Goal: Use online tool/utility: Utilize a website feature to perform a specific function

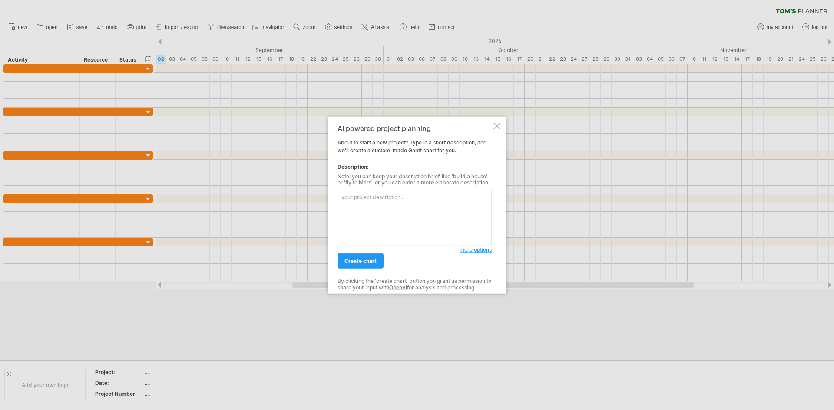
click at [399, 189] on div "more options" at bounding box center [415, 216] width 154 height 60
click at [386, 202] on textarea at bounding box center [415, 218] width 154 height 56
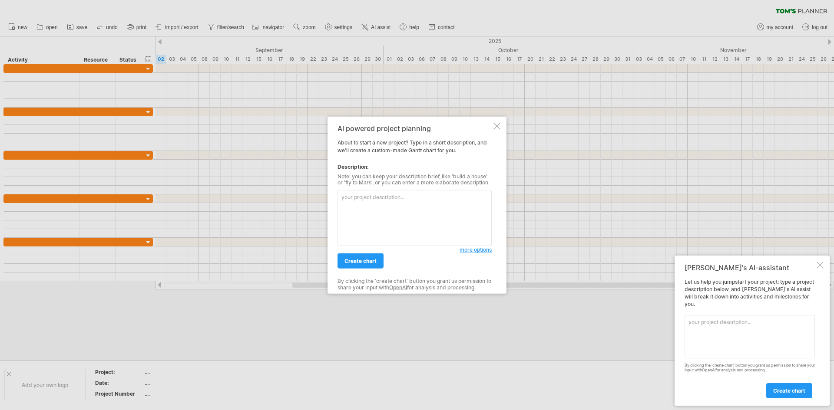
click at [409, 202] on textarea at bounding box center [415, 218] width 154 height 56
paste textarea "make a dfd for me Module Screenshot / Output Result 1 Summary output in JSON fo…"
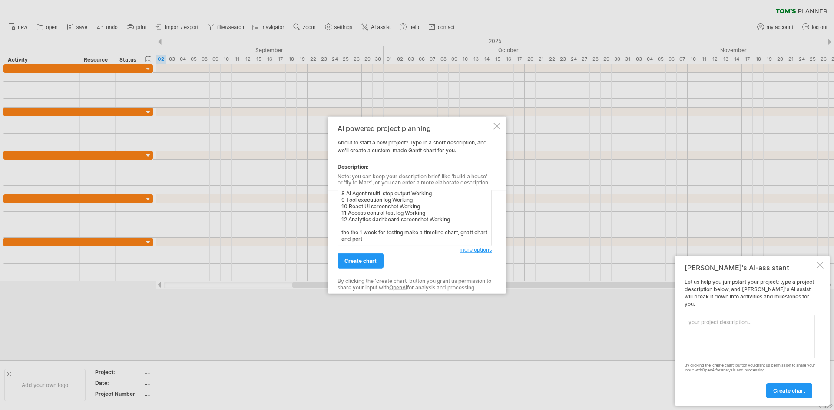
scroll to position [85, 0]
type textarea "the following are the modules for my project take 1 week for research and findi…"
click at [359, 260] on span "create chart" at bounding box center [360, 261] width 32 height 7
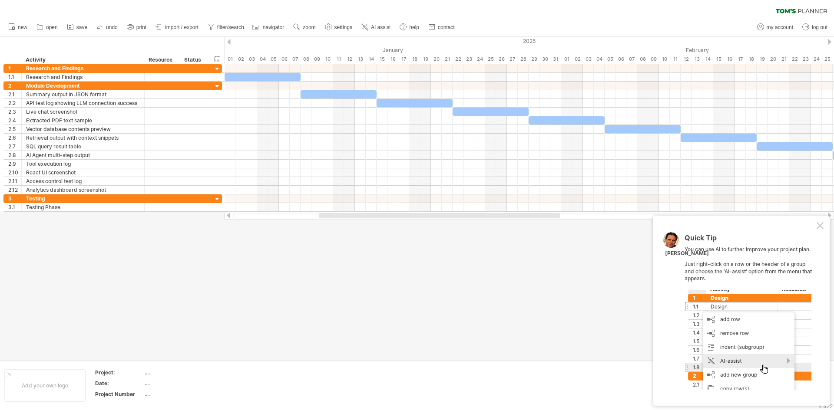
click at [824, 226] on div "Quick Tip You can use AI to further improve your project plan. Just right-click…" at bounding box center [741, 311] width 176 height 190
click at [820, 226] on div at bounding box center [820, 225] width 7 height 7
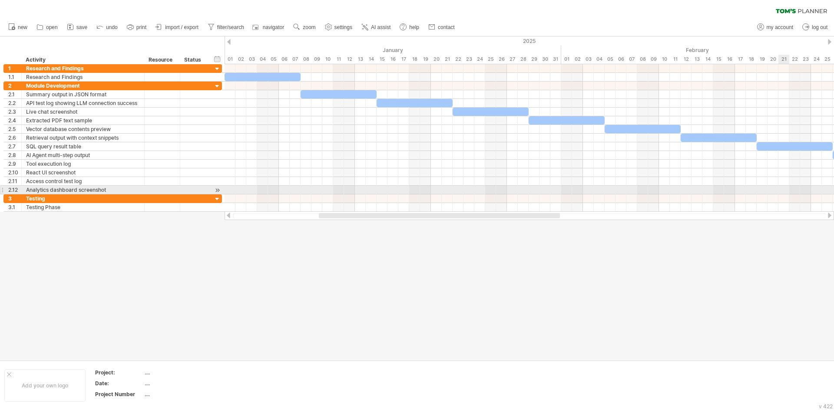
drag, startPoint x: 787, startPoint y: 187, endPoint x: 751, endPoint y: 199, distance: 37.5
click at [751, 199] on div at bounding box center [529, 138] width 609 height 148
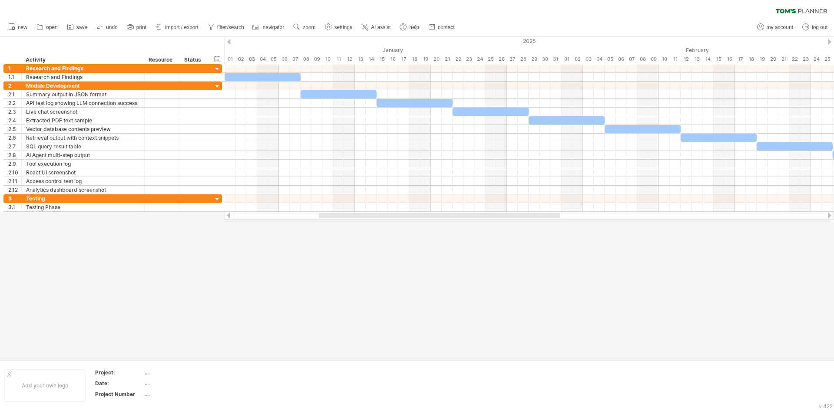
drag, startPoint x: 507, startPoint y: 219, endPoint x: 514, endPoint y: 217, distance: 7.2
click at [513, 217] on div at bounding box center [529, 216] width 609 height 9
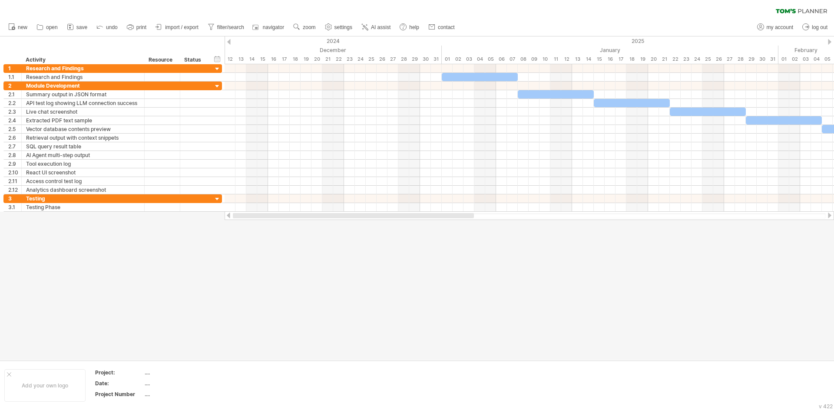
drag, startPoint x: 521, startPoint y: 215, endPoint x: 433, endPoint y: 219, distance: 88.7
click at [433, 219] on div at bounding box center [529, 216] width 609 height 9
click at [372, 27] on span "AI assist" at bounding box center [381, 27] width 20 height 6
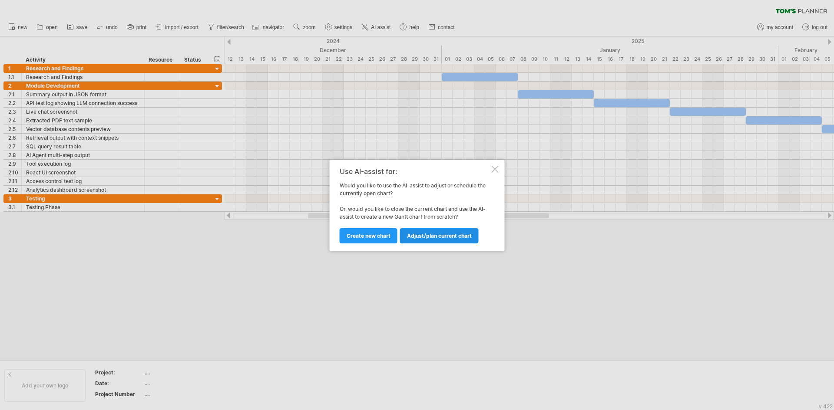
click at [435, 239] on span "Adjust/plan current chart" at bounding box center [439, 236] width 65 height 7
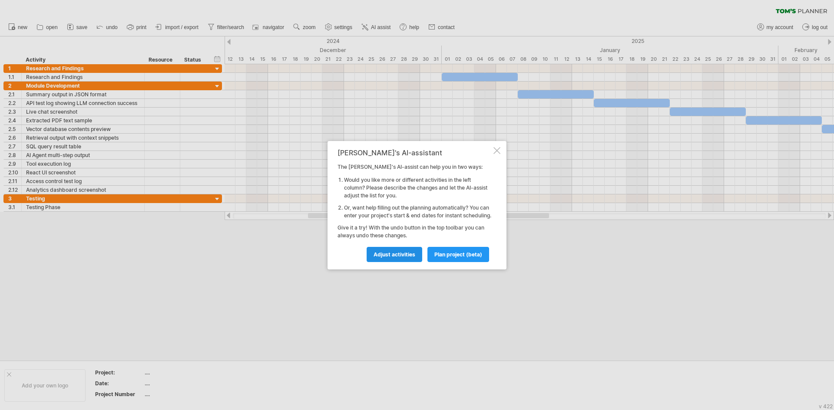
click at [408, 262] on link "Adjust activities" at bounding box center [395, 254] width 56 height 15
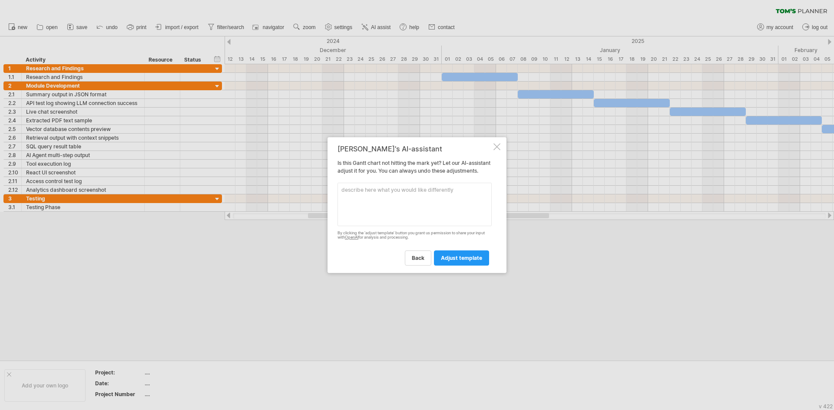
click at [402, 213] on textarea at bounding box center [415, 204] width 154 height 43
type textarea "m"
type textarea "take start as [DATE]"
click at [464, 261] on span "adjust template" at bounding box center [461, 258] width 41 height 7
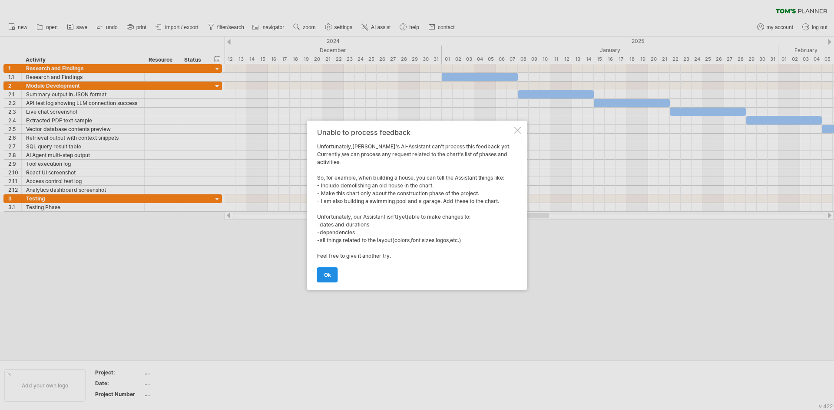
click at [319, 271] on link "ok" at bounding box center [327, 275] width 21 height 15
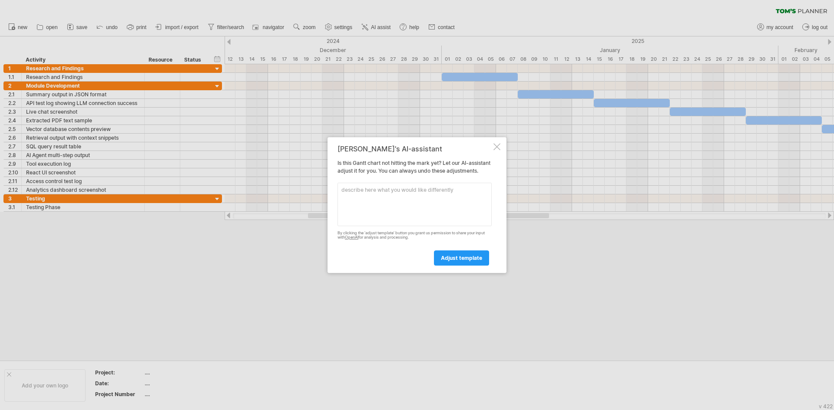
click at [497, 144] on div at bounding box center [496, 146] width 7 height 7
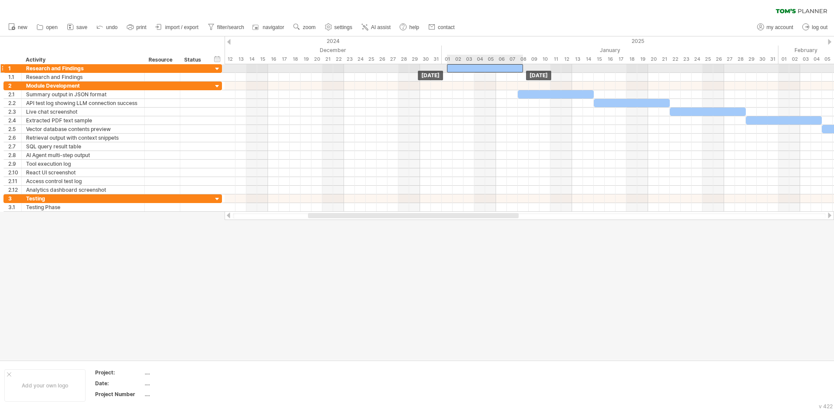
drag, startPoint x: 477, startPoint y: 79, endPoint x: 480, endPoint y: 70, distance: 9.2
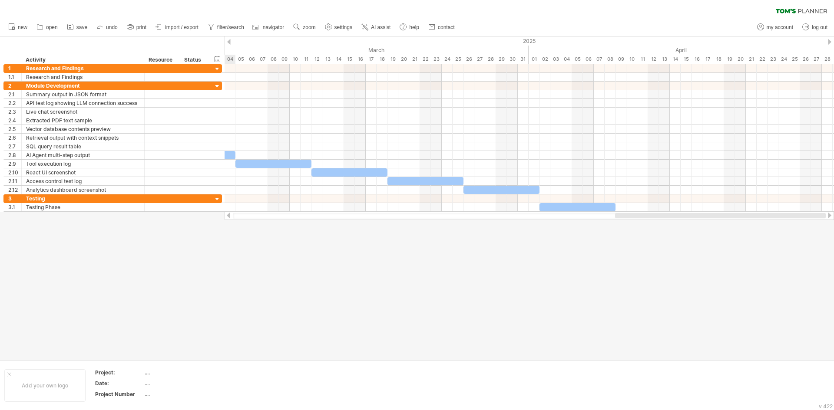
drag, startPoint x: 427, startPoint y: 217, endPoint x: 824, endPoint y: 216, distance: 397.0
click at [824, 216] on div at bounding box center [720, 215] width 211 height 5
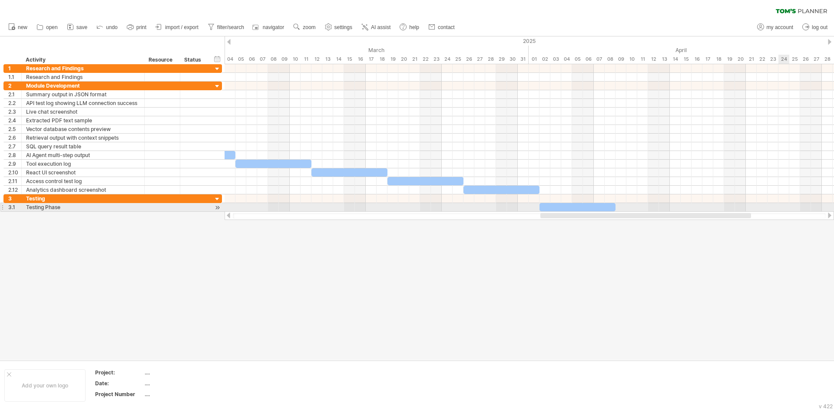
drag, startPoint x: 731, startPoint y: 212, endPoint x: 771, endPoint y: 209, distance: 40.9
click at [771, 209] on div "Trying to reach [DOMAIN_NAME] Connected again... 0% clear filter new 1" at bounding box center [417, 205] width 834 height 410
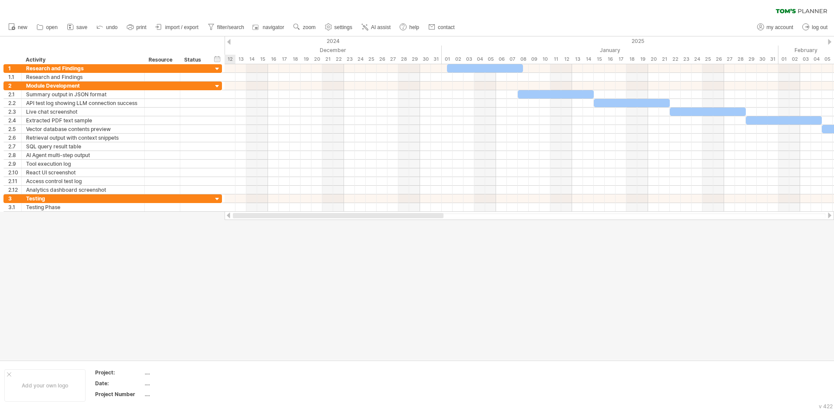
drag, startPoint x: 738, startPoint y: 216, endPoint x: 285, endPoint y: 198, distance: 453.4
click at [363, 245] on div "Trying to reach [DOMAIN_NAME] Connected again... 0% clear filter new 1" at bounding box center [417, 205] width 834 height 410
click at [376, 27] on span "AI assist" at bounding box center [381, 27] width 20 height 6
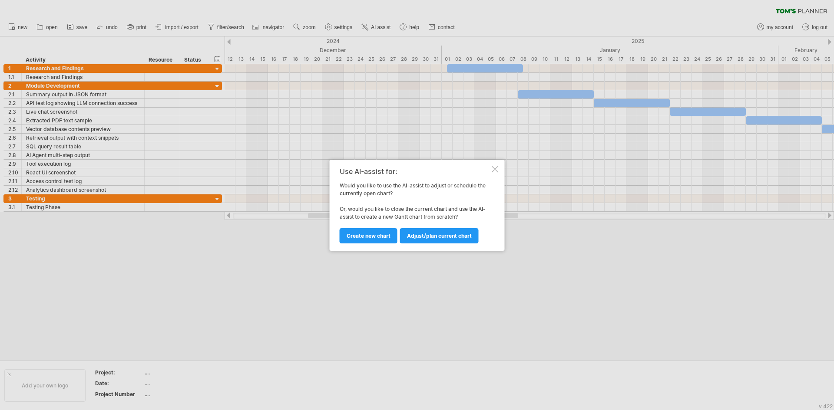
click at [123, 383] on div at bounding box center [417, 205] width 834 height 410
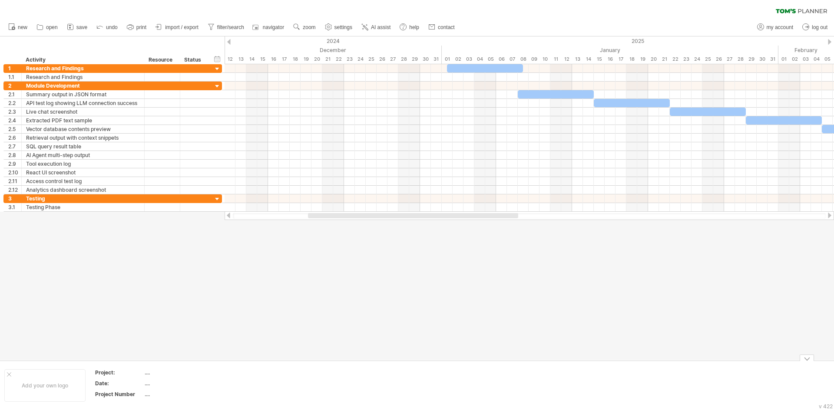
click at [123, 383] on div "Date:" at bounding box center [119, 383] width 48 height 7
click at [107, 386] on input "*****" at bounding box center [117, 383] width 44 height 7
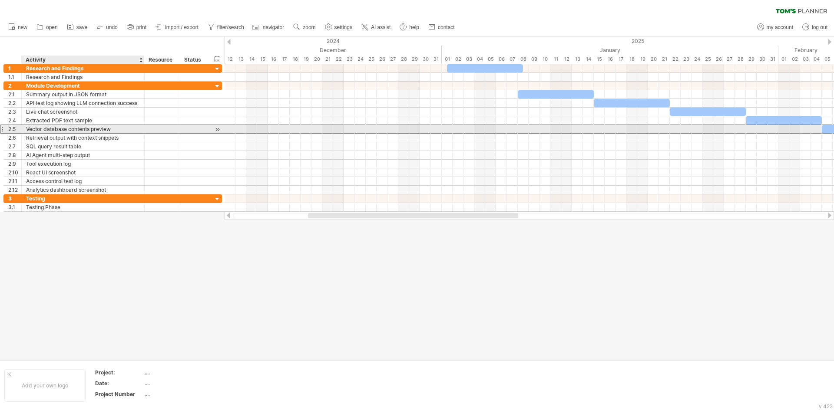
click at [131, 126] on div "Vector database contents preview" at bounding box center [83, 129] width 114 height 8
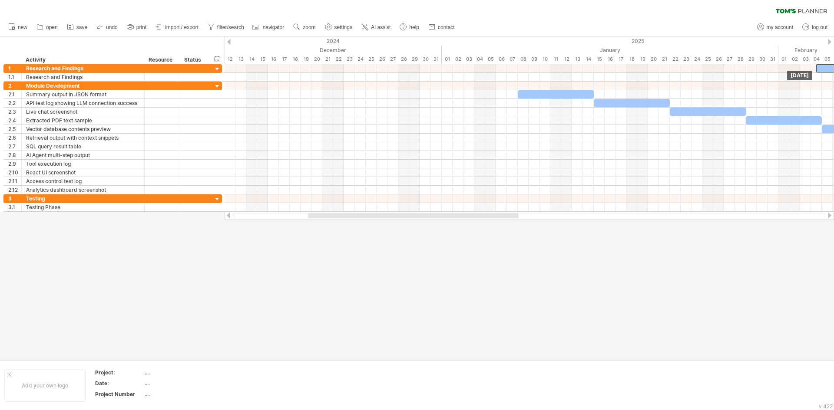
drag, startPoint x: 465, startPoint y: 66, endPoint x: 834, endPoint y: 54, distance: 368.6
click at [834, 54] on div "Trying to reach [DOMAIN_NAME] Connected again... 0% clear filter new 1" at bounding box center [417, 205] width 834 height 410
drag, startPoint x: 442, startPoint y: 212, endPoint x: 585, endPoint y: 230, distance: 143.6
click at [676, 230] on div "Trying to reach [DOMAIN_NAME] Connected again... 0% clear filter new 1" at bounding box center [417, 205] width 834 height 410
drag, startPoint x: 489, startPoint y: 213, endPoint x: 590, endPoint y: 216, distance: 101.7
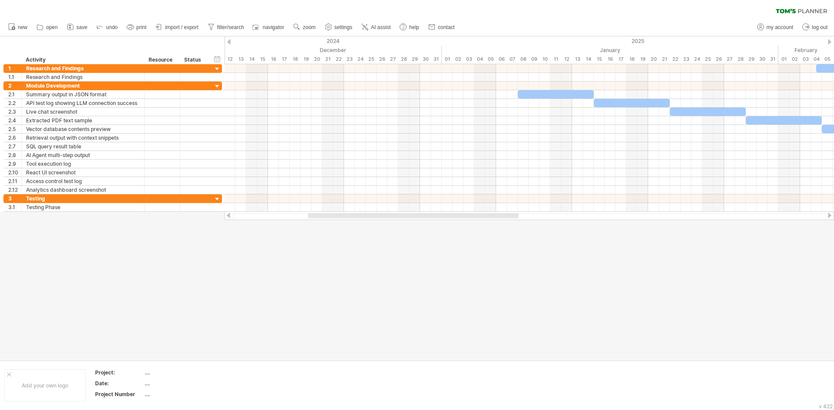
click at [591, 216] on div at bounding box center [529, 216] width 609 height 9
click at [372, 29] on span "AI assist" at bounding box center [381, 27] width 20 height 6
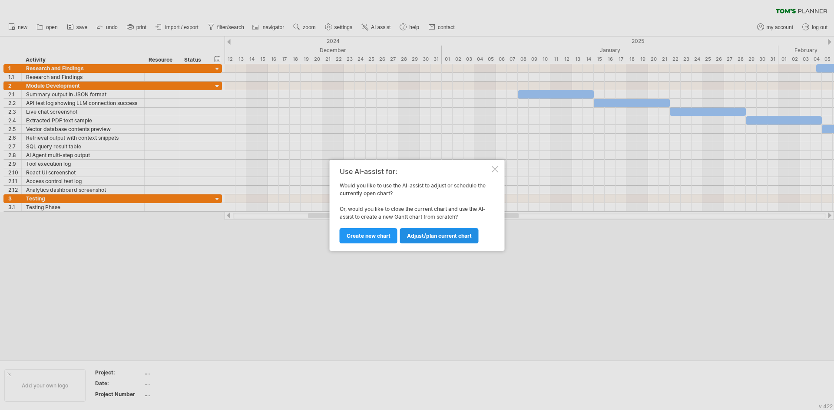
click at [422, 238] on span "Adjust/plan current chart" at bounding box center [439, 236] width 65 height 7
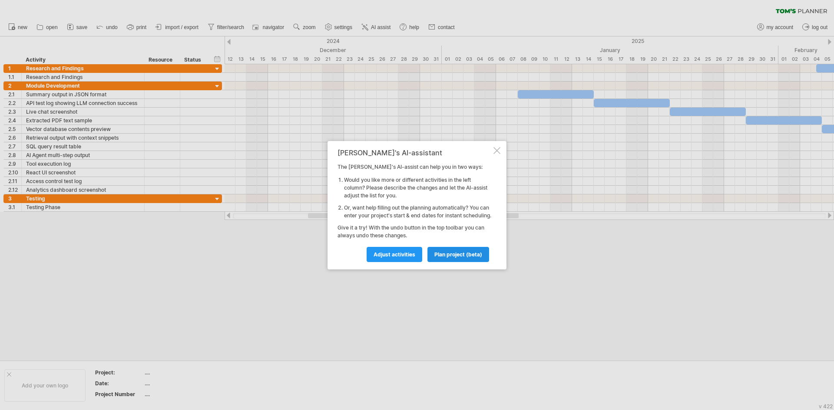
click at [453, 262] on link "plan project (beta)" at bounding box center [458, 254] width 62 height 15
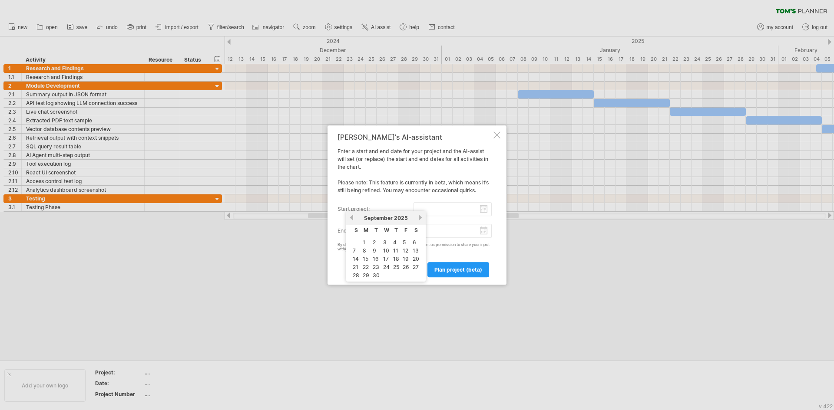
click at [446, 212] on input "start project:" at bounding box center [453, 209] width 79 height 14
click at [348, 214] on div "previous next [DATE]" at bounding box center [385, 218] width 79 height 14
click at [351, 220] on link "previous" at bounding box center [351, 218] width 7 height 7
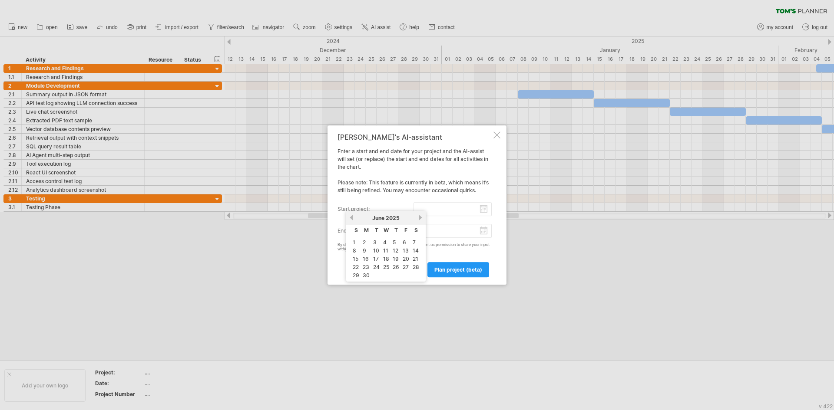
click at [423, 217] on link "next" at bounding box center [420, 218] width 7 height 7
click at [372, 245] on link "1" at bounding box center [374, 242] width 4 height 8
type input "********"
click at [472, 270] on span "plan project (beta)" at bounding box center [458, 270] width 48 height 7
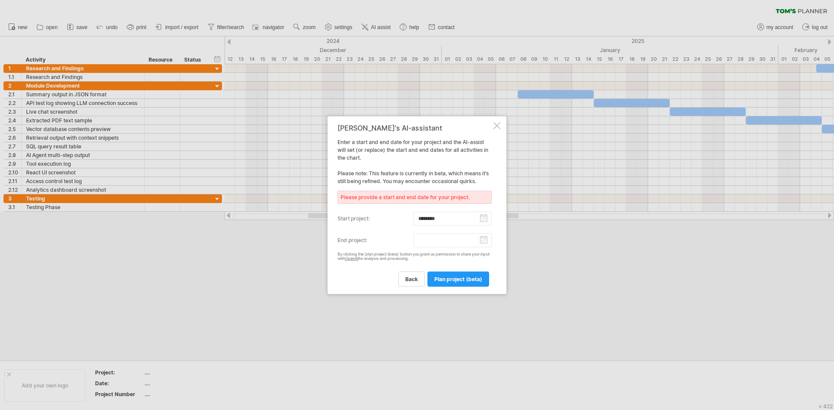
click at [481, 241] on input "end project:" at bounding box center [453, 240] width 79 height 14
click at [420, 252] on link "next" at bounding box center [420, 248] width 7 height 7
click at [350, 251] on link "previous" at bounding box center [351, 248] width 7 height 7
click at [352, 251] on link "previous" at bounding box center [351, 248] width 7 height 7
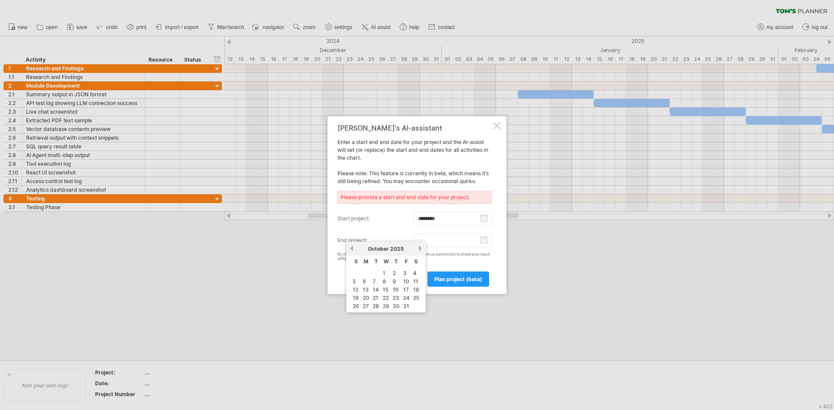
click at [421, 246] on link "next" at bounding box center [420, 248] width 7 height 7
click at [355, 314] on link "30" at bounding box center [356, 315] width 9 height 8
type input "********"
click at [459, 282] on span "plan project (beta)" at bounding box center [458, 279] width 48 height 7
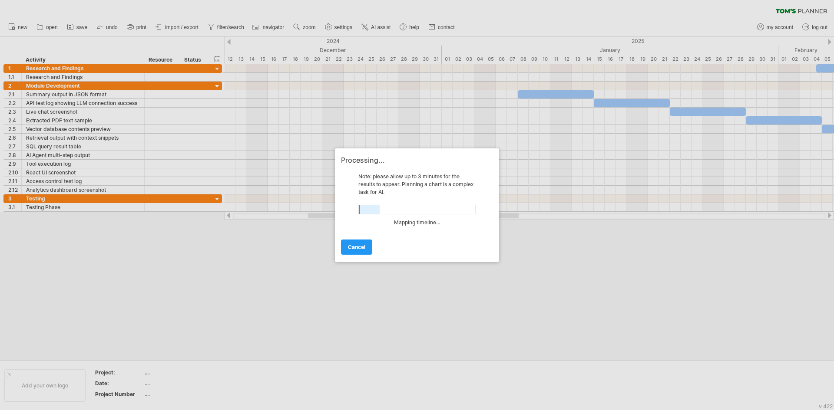
drag, startPoint x: 824, startPoint y: 64, endPoint x: 804, endPoint y: 68, distance: 21.1
click at [804, 68] on div at bounding box center [417, 205] width 834 height 410
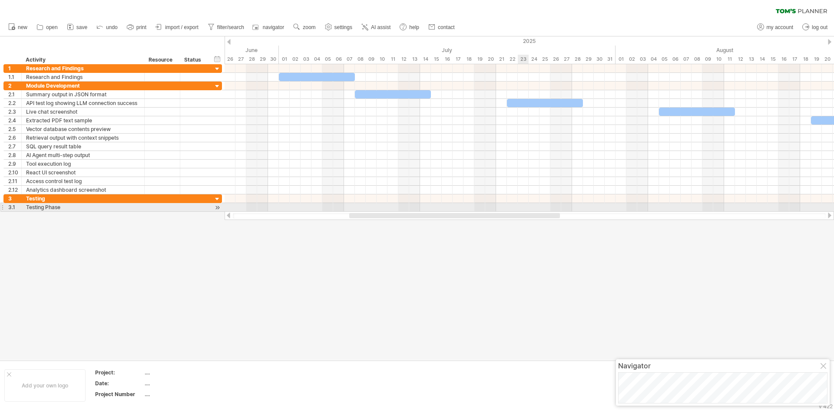
drag, startPoint x: 458, startPoint y: 216, endPoint x: 520, endPoint y: 209, distance: 63.0
click at [520, 209] on div "Trying to reach [DOMAIN_NAME] Connected again... 0% clear filter new 1" at bounding box center [417, 205] width 834 height 410
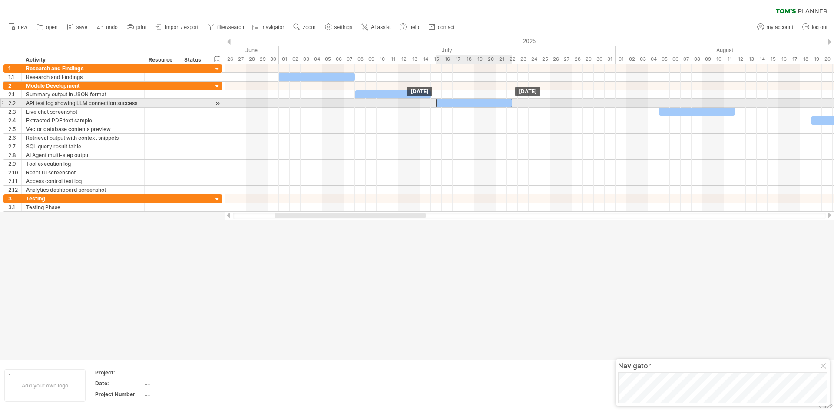
drag, startPoint x: 533, startPoint y: 105, endPoint x: 464, endPoint y: 106, distance: 68.6
click at [464, 106] on div at bounding box center [474, 103] width 76 height 8
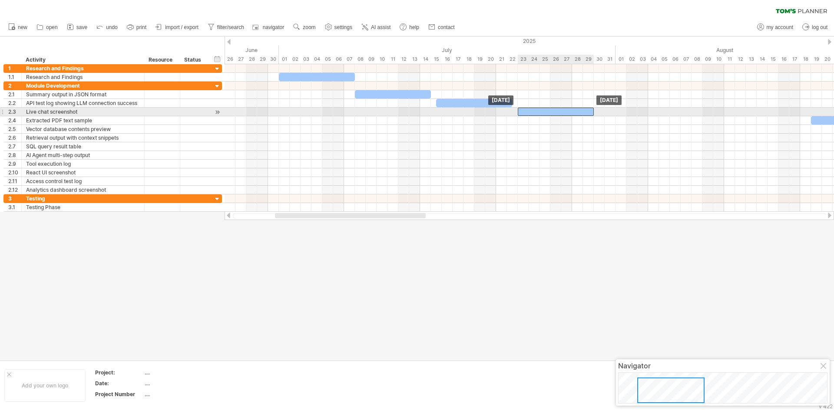
drag, startPoint x: 654, startPoint y: 111, endPoint x: 530, endPoint y: 111, distance: 124.7
click at [530, 111] on div at bounding box center [556, 112] width 76 height 8
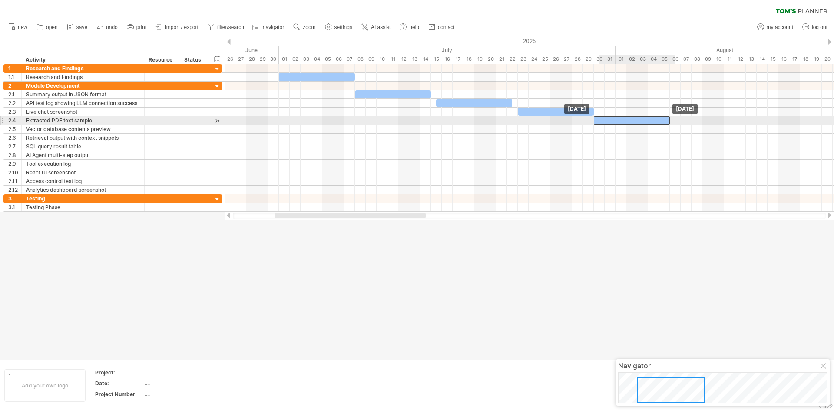
drag, startPoint x: 820, startPoint y: 122, endPoint x: 606, endPoint y: 121, distance: 214.6
click at [606, 121] on div at bounding box center [632, 120] width 76 height 8
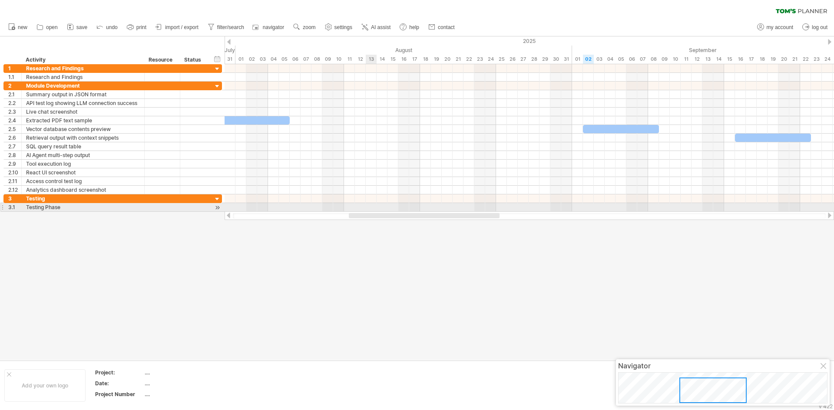
drag, startPoint x: 300, startPoint y: 215, endPoint x: 374, endPoint y: 208, distance: 74.2
click at [374, 208] on div "Trying to reach [DOMAIN_NAME] Connected again... 0% clear filter new 1" at bounding box center [417, 205] width 834 height 410
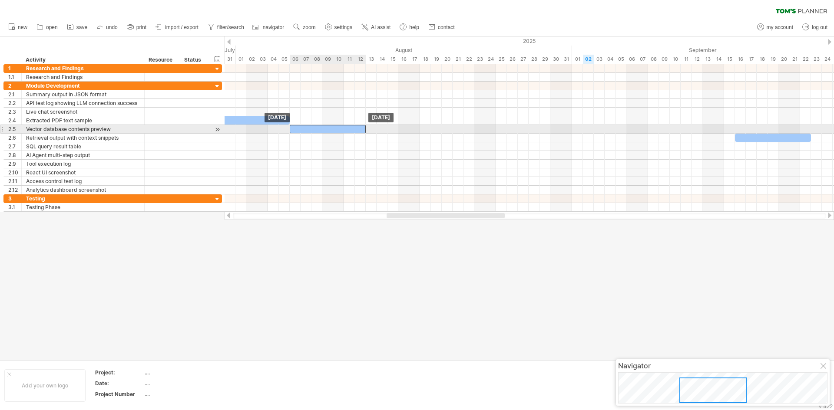
drag, startPoint x: 595, startPoint y: 129, endPoint x: 301, endPoint y: 127, distance: 294.1
click at [301, 127] on div at bounding box center [328, 129] width 76 height 8
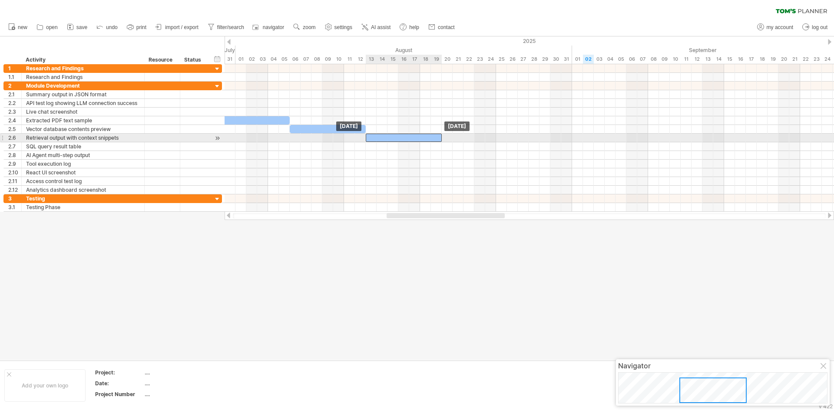
drag, startPoint x: 718, startPoint y: 145, endPoint x: 386, endPoint y: 138, distance: 332.4
click at [386, 138] on div at bounding box center [404, 138] width 76 height 8
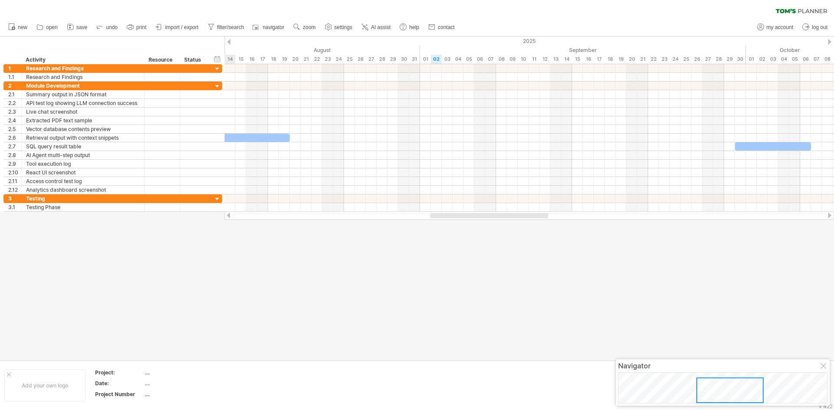
drag, startPoint x: 436, startPoint y: 215, endPoint x: 647, endPoint y: 179, distance: 213.9
click at [482, 216] on div at bounding box center [489, 215] width 118 height 5
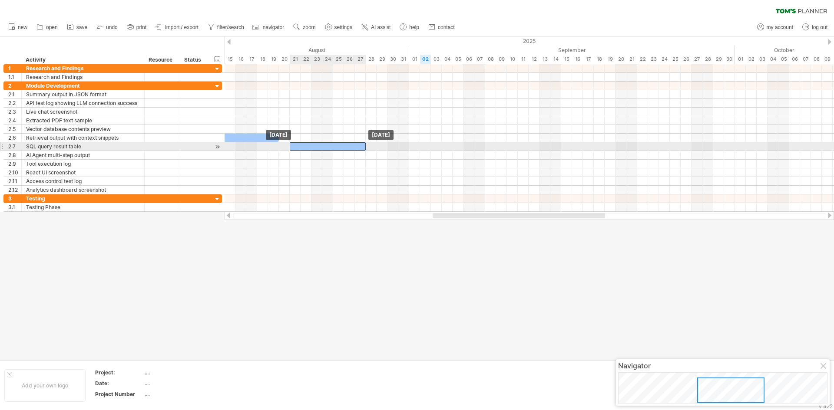
drag, startPoint x: 735, startPoint y: 148, endPoint x: 297, endPoint y: 148, distance: 437.4
click at [297, 148] on div at bounding box center [328, 146] width 76 height 8
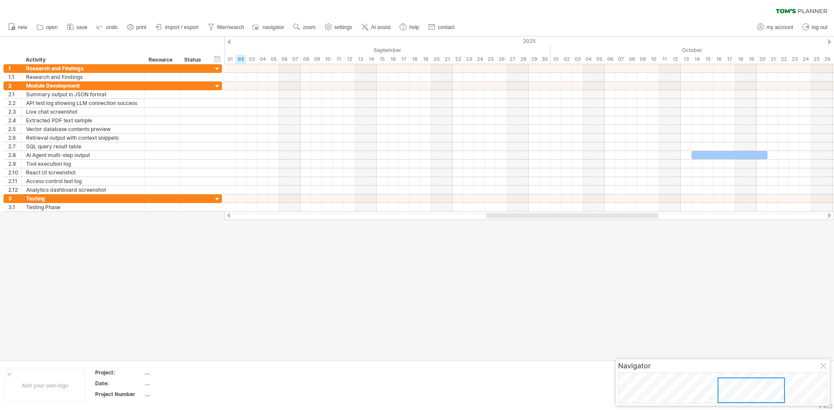
drag, startPoint x: 487, startPoint y: 216, endPoint x: 541, endPoint y: 215, distance: 54.3
click at [541, 215] on div at bounding box center [572, 215] width 172 height 5
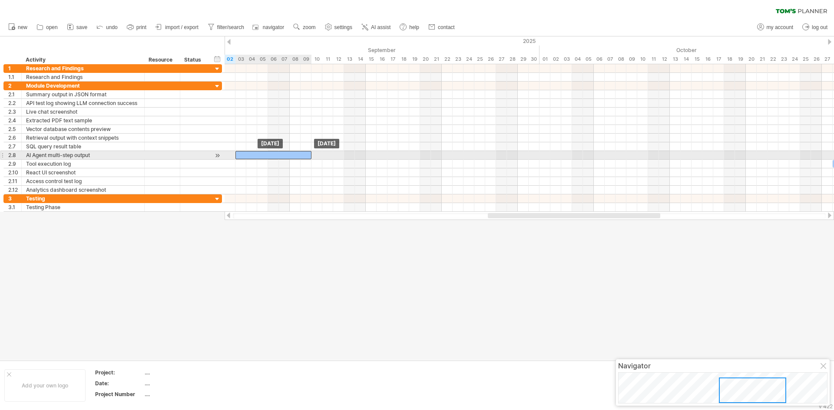
drag, startPoint x: 698, startPoint y: 155, endPoint x: 253, endPoint y: 153, distance: 445.2
click at [253, 153] on div at bounding box center [273, 155] width 76 height 8
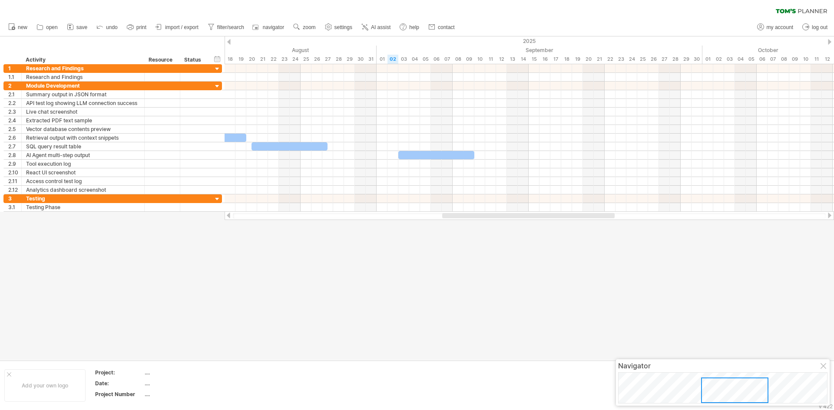
drag, startPoint x: 540, startPoint y: 215, endPoint x: 494, endPoint y: 217, distance: 45.7
click at [494, 217] on div at bounding box center [528, 215] width 172 height 5
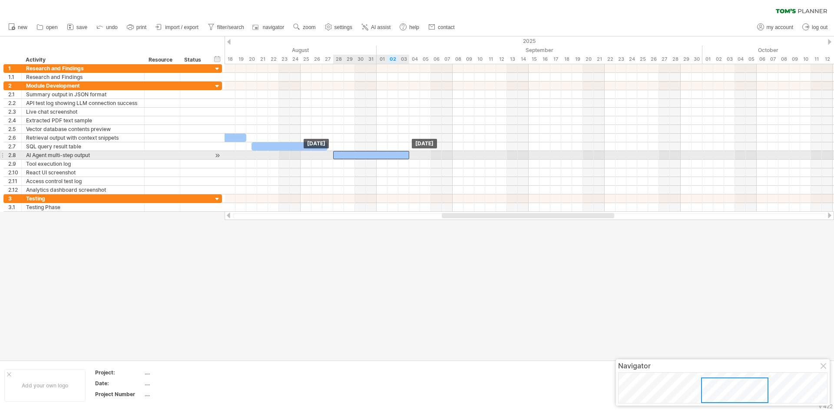
drag, startPoint x: 428, startPoint y: 156, endPoint x: 363, endPoint y: 156, distance: 65.2
click at [363, 156] on div at bounding box center [371, 155] width 76 height 8
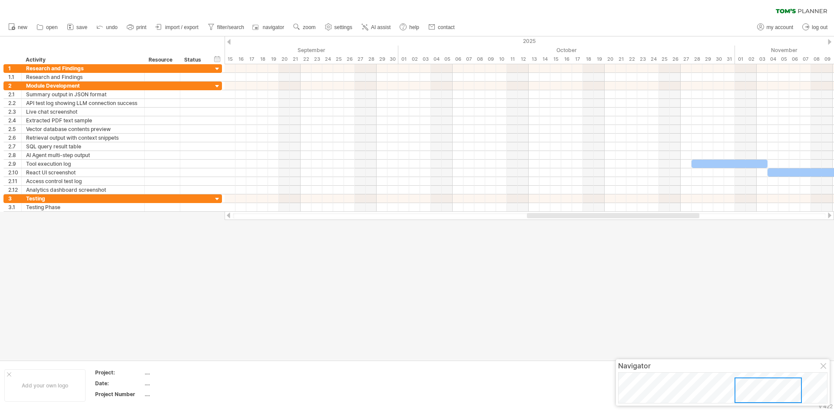
drag, startPoint x: 475, startPoint y: 215, endPoint x: 565, endPoint y: 215, distance: 89.5
click at [565, 215] on div at bounding box center [613, 215] width 172 height 5
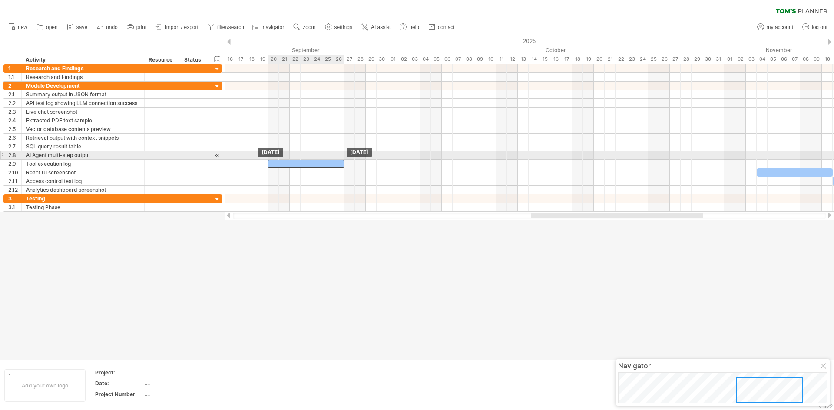
drag, startPoint x: 696, startPoint y: 163, endPoint x: 278, endPoint y: 159, distance: 417.9
click at [278, 159] on div "[DATE] [DATE]" at bounding box center [529, 138] width 609 height 148
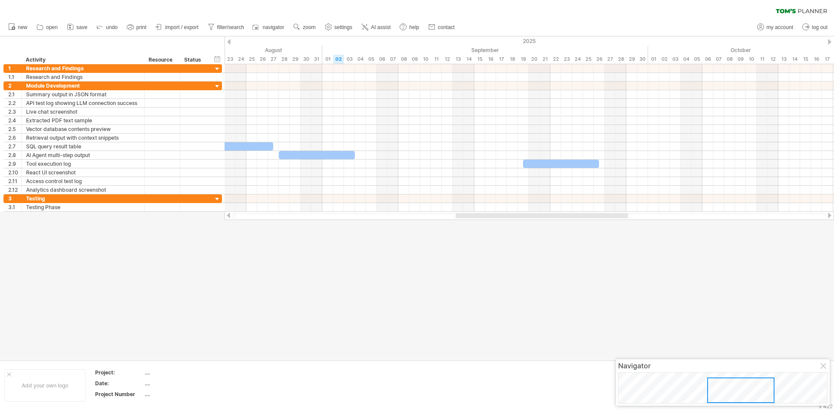
drag, startPoint x: 540, startPoint y: 215, endPoint x: 477, endPoint y: 214, distance: 62.1
click at [478, 215] on div at bounding box center [542, 215] width 172 height 5
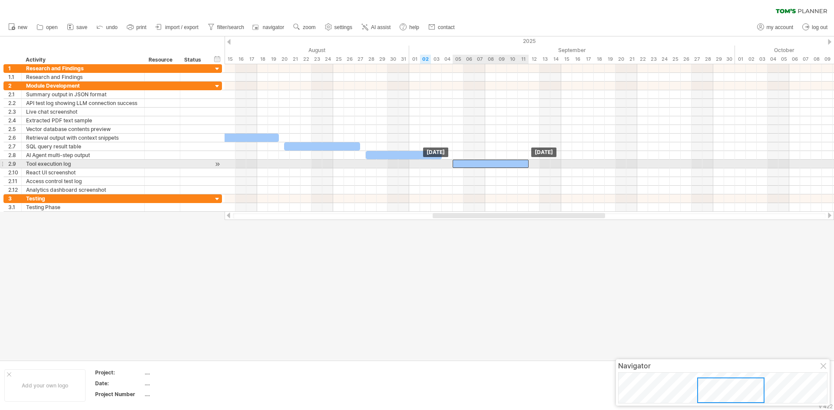
drag, startPoint x: 626, startPoint y: 165, endPoint x: 466, endPoint y: 166, distance: 159.9
click at [466, 166] on div at bounding box center [491, 164] width 76 height 8
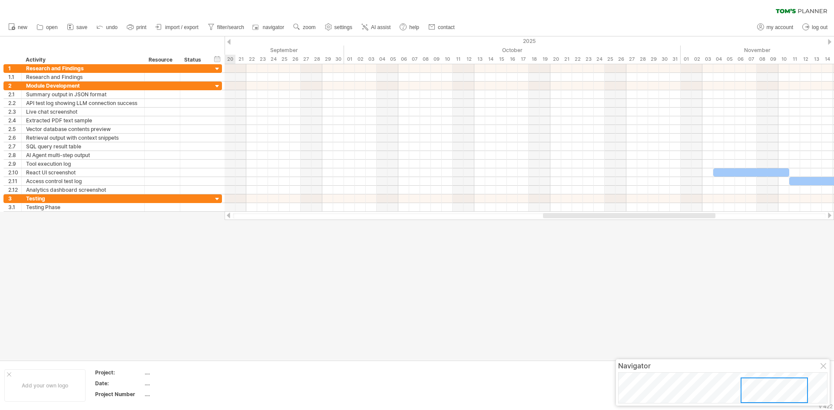
drag, startPoint x: 556, startPoint y: 216, endPoint x: 680, endPoint y: 217, distance: 124.2
click at [677, 217] on div at bounding box center [629, 215] width 172 height 5
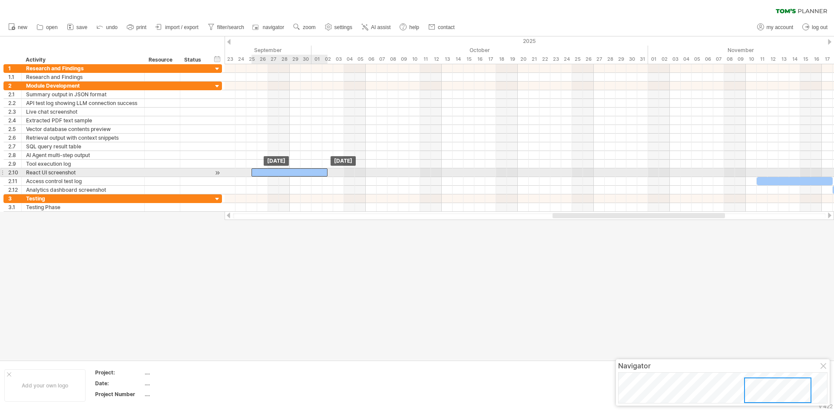
drag, startPoint x: 688, startPoint y: 171, endPoint x: 280, endPoint y: 169, distance: 408.8
click at [280, 169] on div at bounding box center [290, 173] width 76 height 8
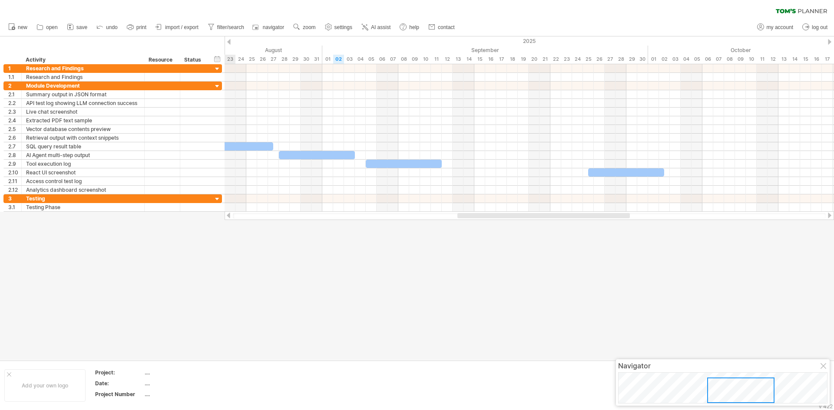
drag, startPoint x: 577, startPoint y: 215, endPoint x: 541, endPoint y: 203, distance: 38.0
click at [484, 219] on div at bounding box center [529, 216] width 609 height 9
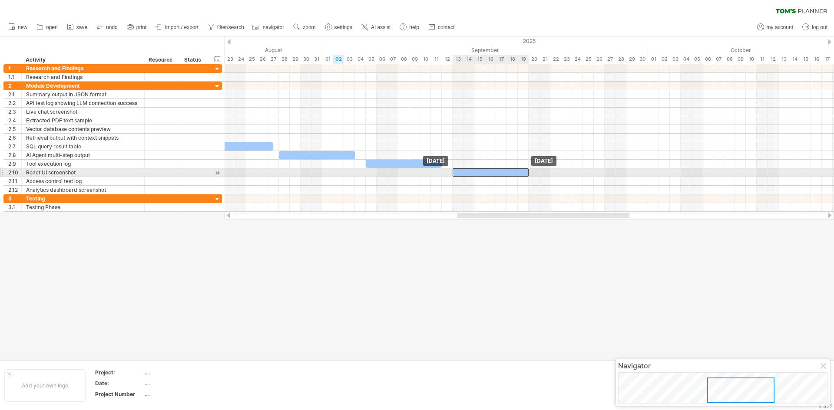
drag, startPoint x: 568, startPoint y: 174, endPoint x: 466, endPoint y: 172, distance: 102.1
click at [466, 172] on div at bounding box center [491, 173] width 76 height 8
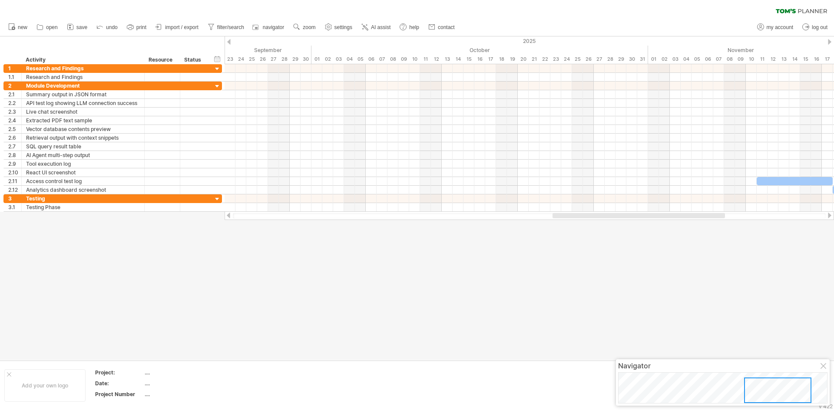
drag, startPoint x: 488, startPoint y: 215, endPoint x: 615, endPoint y: 222, distance: 127.4
click at [594, 222] on div "Trying to reach [DOMAIN_NAME] Connected again... 0% clear filter new 1" at bounding box center [417, 205] width 834 height 410
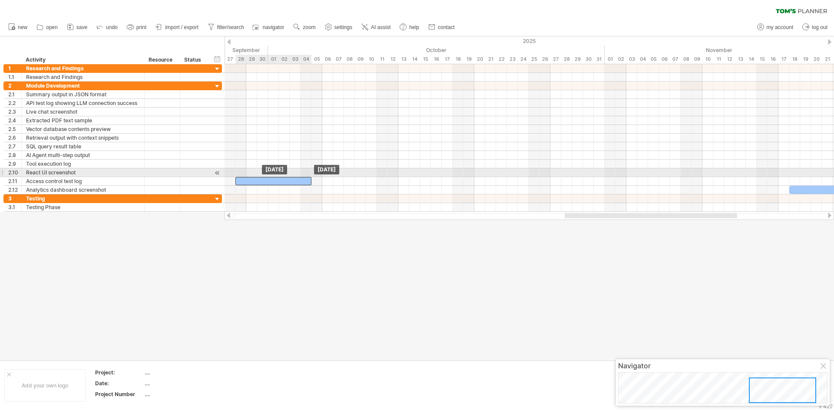
drag, startPoint x: 715, startPoint y: 177, endPoint x: 271, endPoint y: 176, distance: 443.5
click at [271, 176] on div "[DATE] [DATE]" at bounding box center [529, 138] width 609 height 148
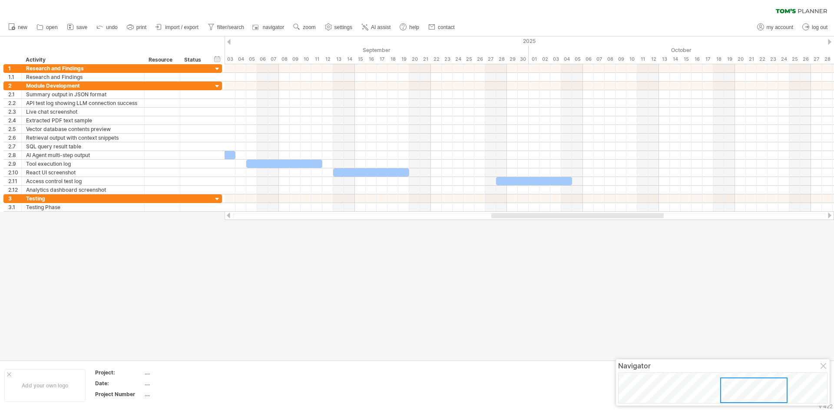
drag, startPoint x: 594, startPoint y: 217, endPoint x: 520, endPoint y: 214, distance: 73.9
click at [516, 221] on div "Trying to reach [DOMAIN_NAME] Connected again... 0% clear filter new 1" at bounding box center [417, 205] width 834 height 410
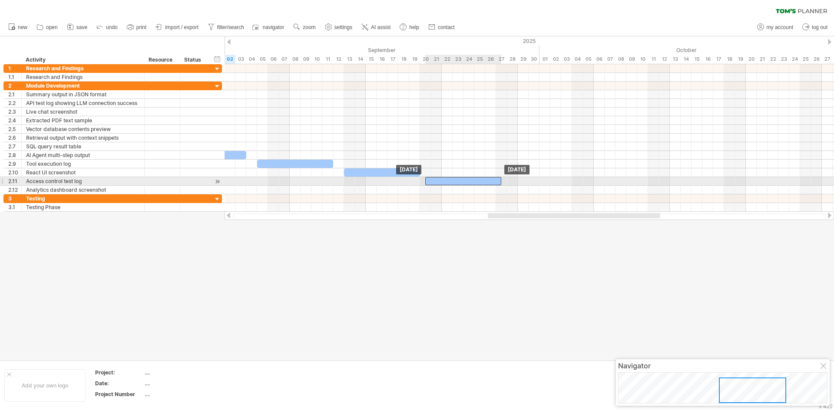
drag, startPoint x: 536, startPoint y: 180, endPoint x: 453, endPoint y: 180, distance: 83.0
click at [453, 180] on div at bounding box center [463, 181] width 76 height 8
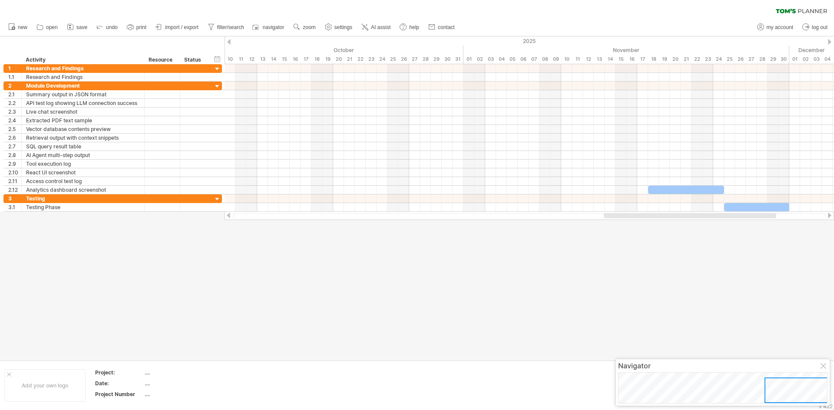
drag, startPoint x: 542, startPoint y: 213, endPoint x: 672, endPoint y: 209, distance: 129.5
click at [658, 215] on div at bounding box center [690, 215] width 172 height 5
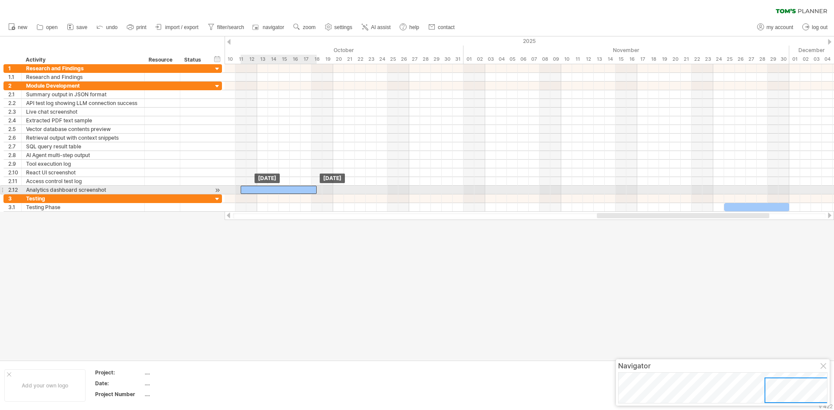
drag, startPoint x: 655, startPoint y: 192, endPoint x: 264, endPoint y: 192, distance: 391.4
click at [264, 192] on div at bounding box center [279, 190] width 76 height 8
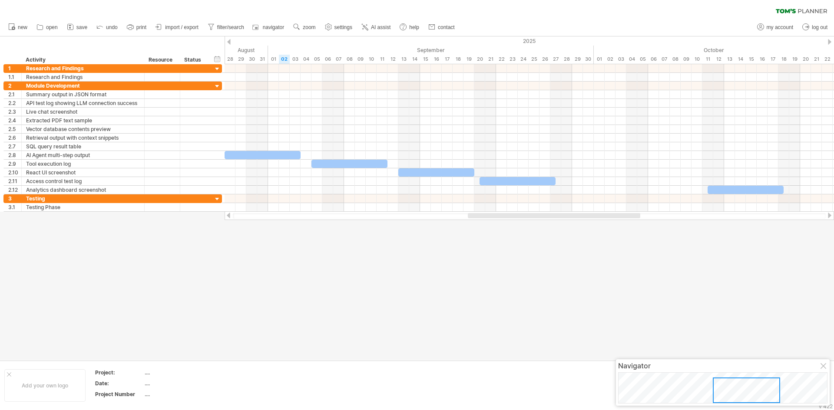
drag, startPoint x: 654, startPoint y: 215, endPoint x: 547, endPoint y: 211, distance: 106.5
click at [530, 216] on div at bounding box center [554, 215] width 172 height 5
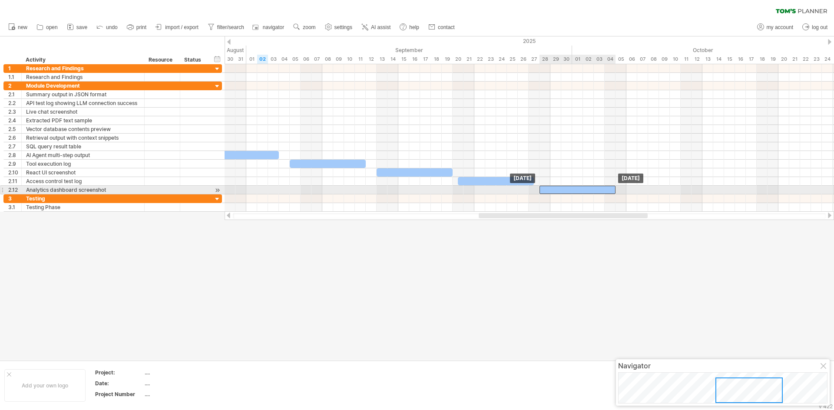
drag, startPoint x: 697, startPoint y: 190, endPoint x: 551, endPoint y: 189, distance: 146.0
click at [551, 189] on div at bounding box center [578, 190] width 76 height 8
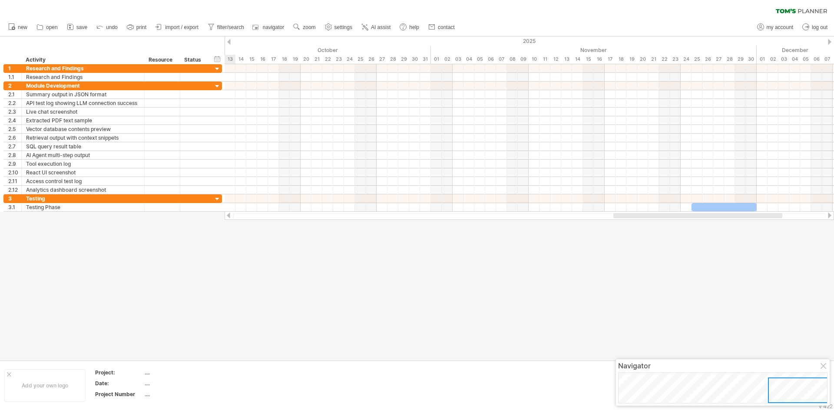
drag, startPoint x: 590, startPoint y: 215, endPoint x: 725, endPoint y: 227, distance: 135.2
click at [725, 227] on div "Trying to reach [DOMAIN_NAME] Connected again... 0% clear filter new 1" at bounding box center [417, 205] width 834 height 410
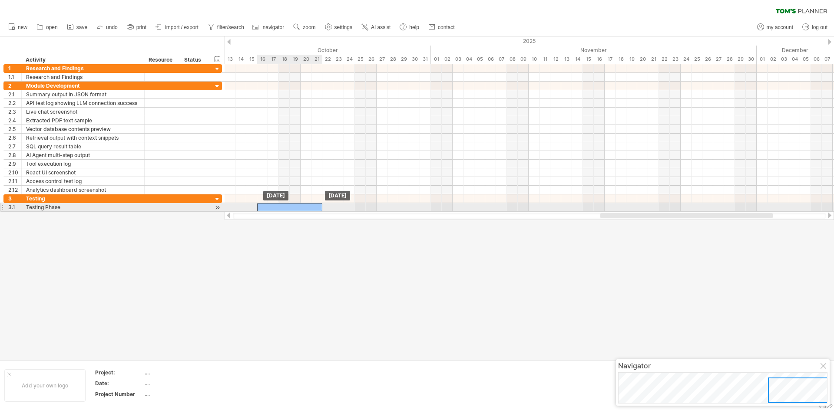
drag, startPoint x: 711, startPoint y: 209, endPoint x: 276, endPoint y: 208, distance: 434.8
click at [276, 208] on div at bounding box center [289, 207] width 65 height 8
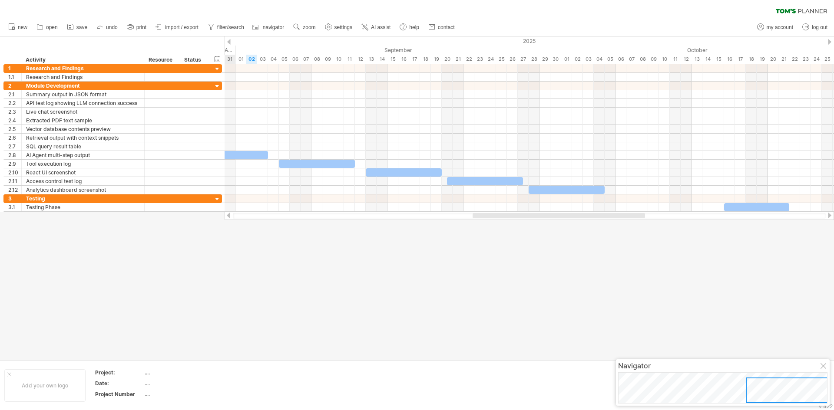
drag, startPoint x: 675, startPoint y: 215, endPoint x: 557, endPoint y: 221, distance: 118.3
click at [556, 221] on div "Trying to reach [DOMAIN_NAME] Connected again... 0% clear filter new 1" at bounding box center [417, 205] width 834 height 410
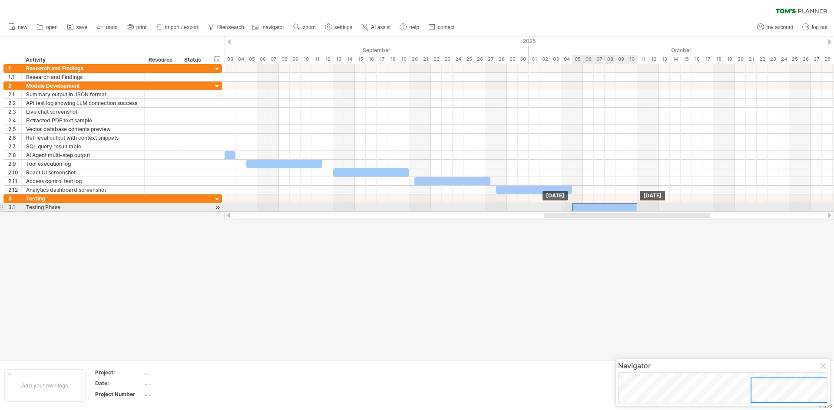
drag, startPoint x: 705, startPoint y: 205, endPoint x: 589, endPoint y: 206, distance: 116.9
click at [589, 206] on div at bounding box center [604, 207] width 65 height 8
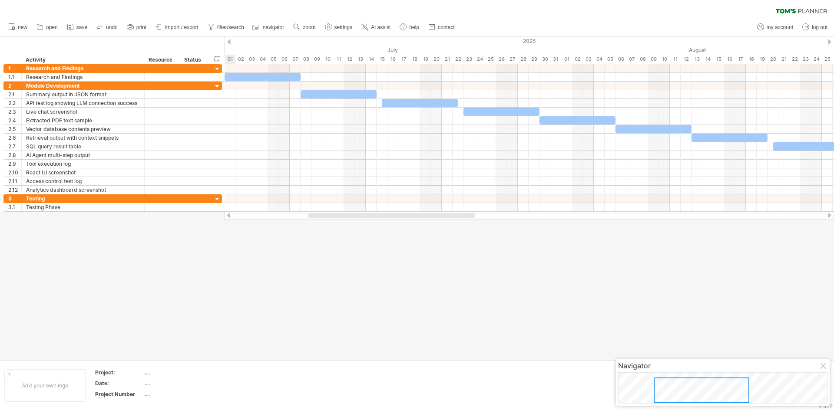
drag, startPoint x: 617, startPoint y: 216, endPoint x: 382, endPoint y: 213, distance: 235.5
click at [382, 213] on div at bounding box center [529, 216] width 609 height 9
click at [189, 29] on span "import / export" at bounding box center [181, 27] width 33 height 6
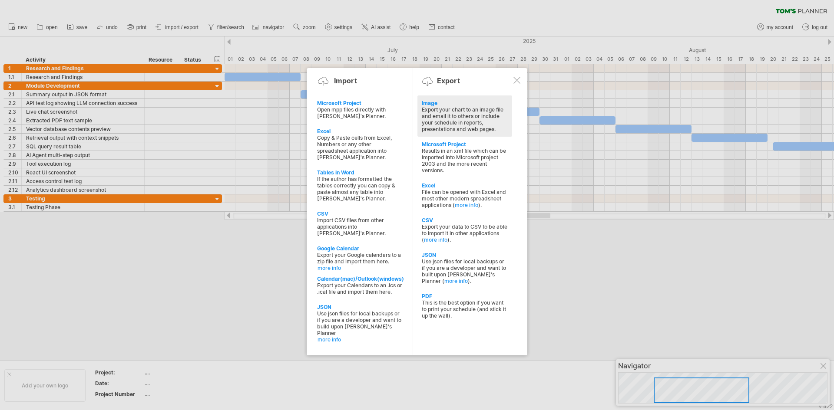
click at [459, 111] on div "Export your chart to an image file and email it to others or include your sched…" at bounding box center [465, 119] width 86 height 26
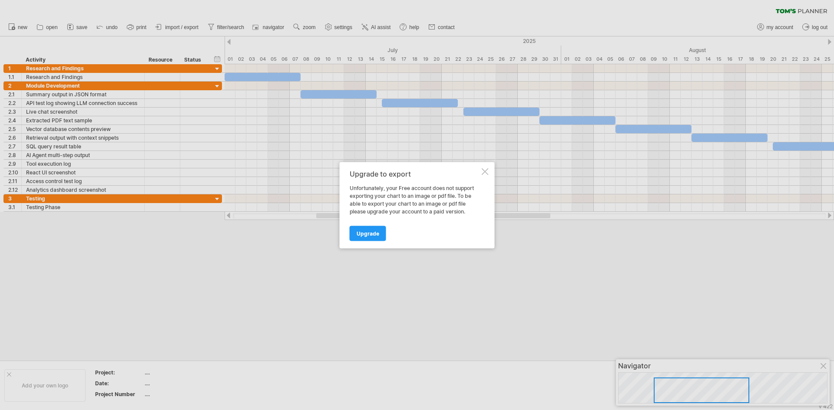
click at [484, 169] on div at bounding box center [485, 171] width 7 height 7
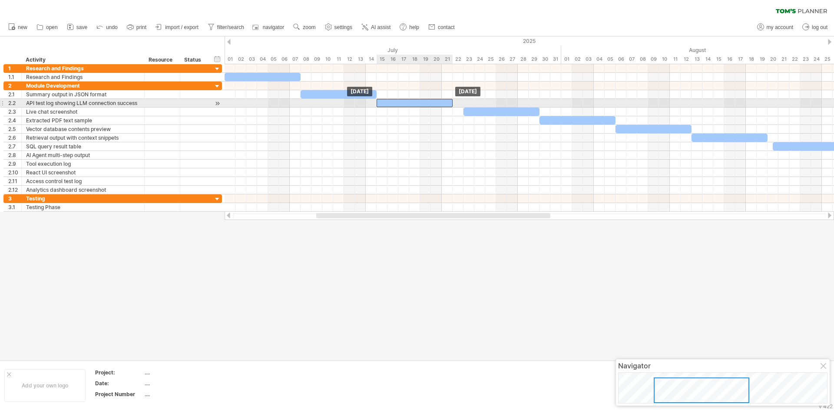
drag, startPoint x: 394, startPoint y: 103, endPoint x: 388, endPoint y: 104, distance: 5.7
click at [388, 104] on div at bounding box center [415, 103] width 76 height 8
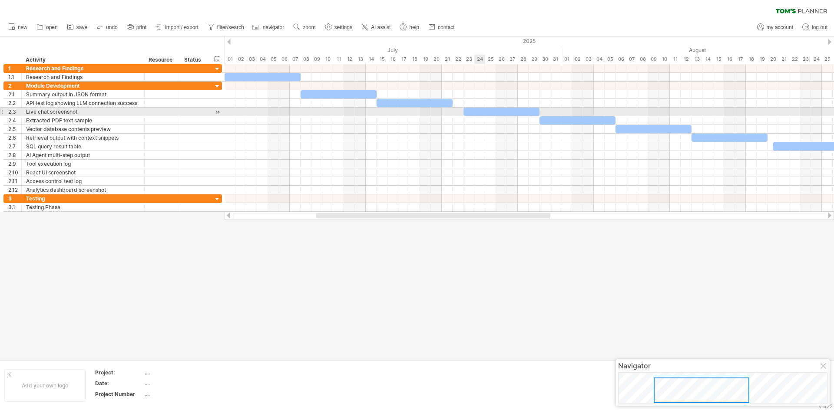
click at [477, 116] on div at bounding box center [529, 112] width 609 height 9
drag, startPoint x: 480, startPoint y: 113, endPoint x: 468, endPoint y: 113, distance: 11.7
click at [468, 113] on div at bounding box center [491, 112] width 76 height 8
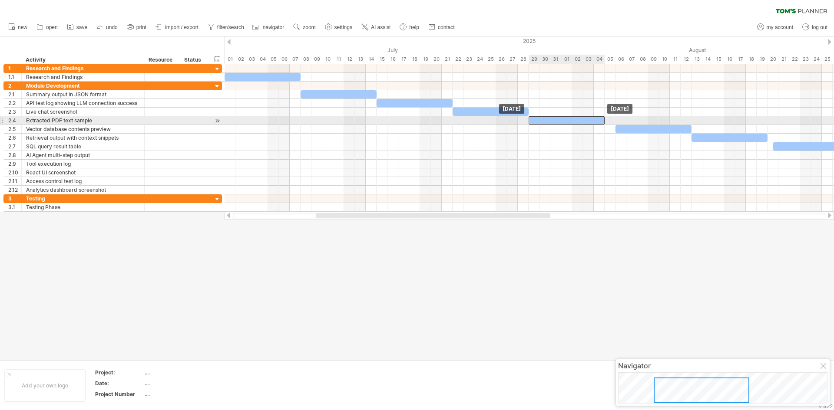
drag, startPoint x: 554, startPoint y: 122, endPoint x: 543, endPoint y: 122, distance: 11.7
click at [543, 122] on div at bounding box center [567, 120] width 76 height 8
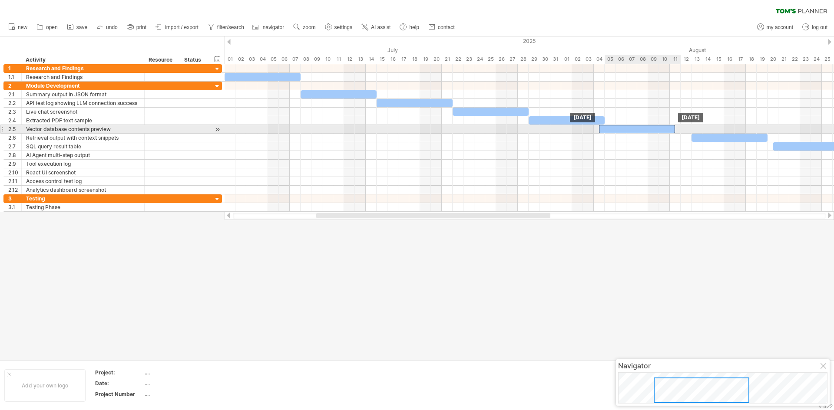
drag, startPoint x: 623, startPoint y: 130, endPoint x: 616, endPoint y: 129, distance: 7.4
click at [616, 129] on div at bounding box center [637, 129] width 76 height 8
drag, startPoint x: 616, startPoint y: 129, endPoint x: 622, endPoint y: 129, distance: 6.1
click at [622, 129] on div at bounding box center [643, 129] width 76 height 8
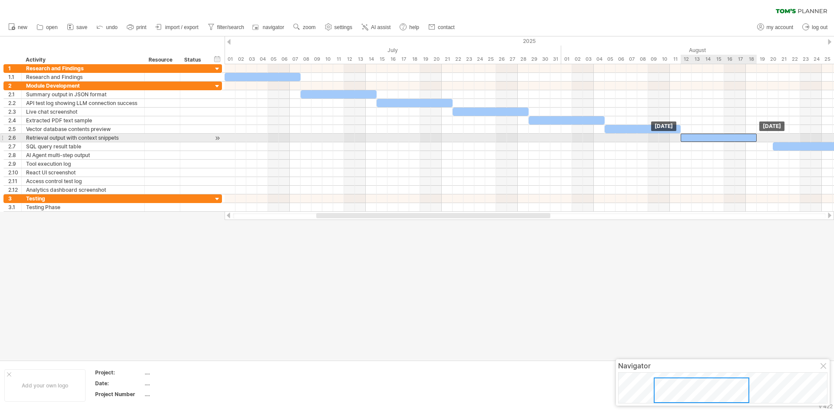
click at [693, 137] on div at bounding box center [719, 138] width 76 height 8
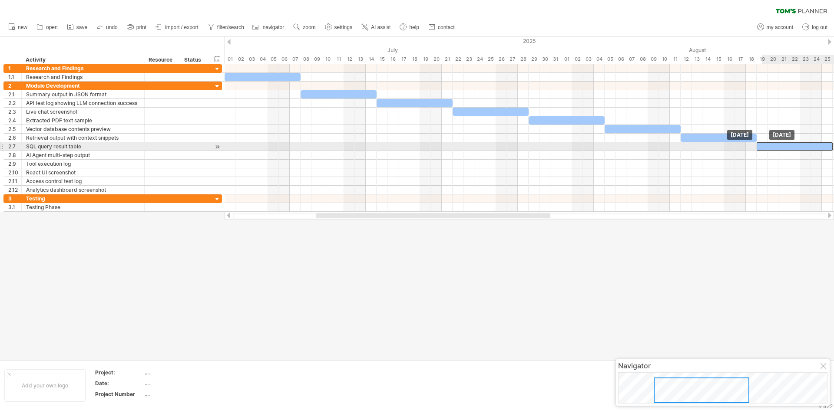
drag, startPoint x: 777, startPoint y: 149, endPoint x: 768, endPoint y: 149, distance: 9.6
click at [768, 149] on div at bounding box center [795, 146] width 76 height 8
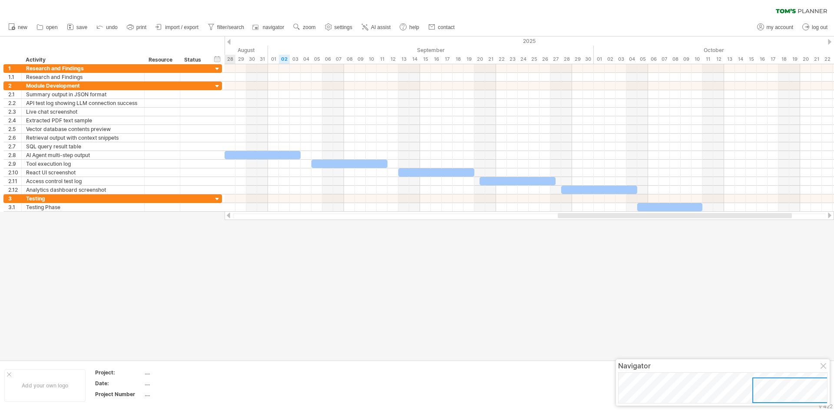
drag, startPoint x: 425, startPoint y: 215, endPoint x: 667, endPoint y: 221, distance: 241.6
click at [667, 221] on div "Trying to reach [DOMAIN_NAME] Connected again... 0% clear filter new 1" at bounding box center [417, 205] width 834 height 410
click at [377, 22] on link "AI assist" at bounding box center [376, 27] width 34 height 11
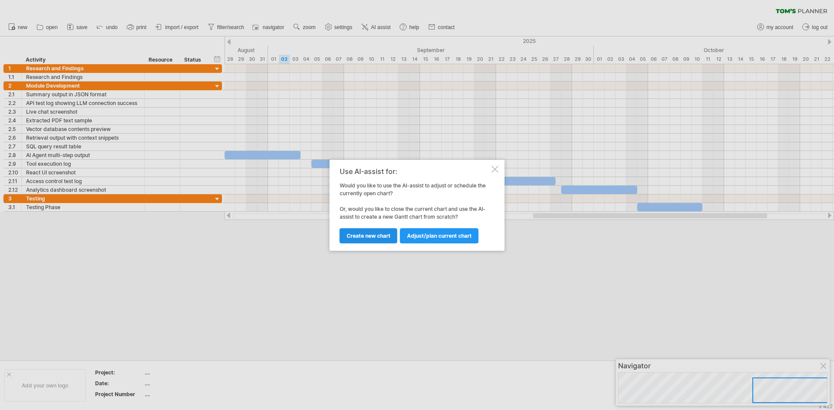
click at [375, 233] on span "Create new chart" at bounding box center [369, 236] width 44 height 7
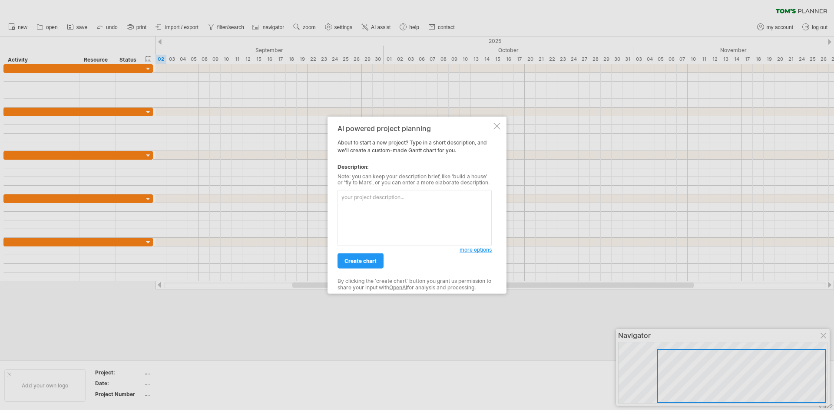
click at [376, 209] on textarea at bounding box center [415, 218] width 154 height 56
click at [384, 202] on textarea at bounding box center [415, 218] width 154 height 56
click at [374, 203] on textarea at bounding box center [415, 218] width 154 height 56
paste textarea "make a dfd for me Module Screenshot / Output Result 1 Summary output in JSON fo…"
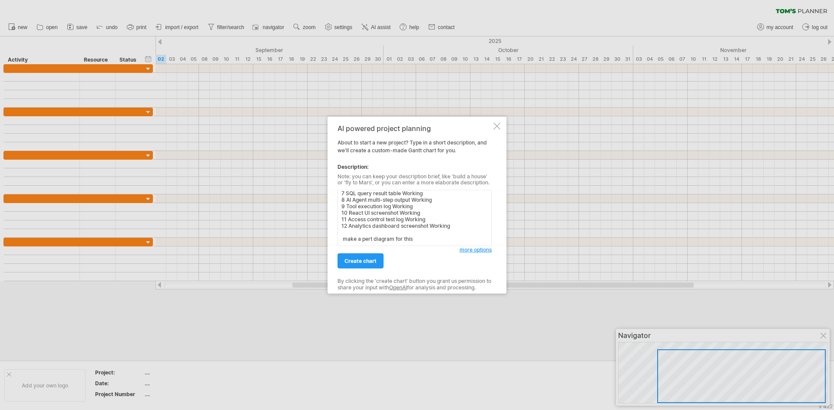
scroll to position [59, 0]
type textarea "make a dfd for me Module Screenshot / Output Result 1 Summary output in JSON fo…"
click at [371, 259] on span "create chart" at bounding box center [360, 261] width 32 height 7
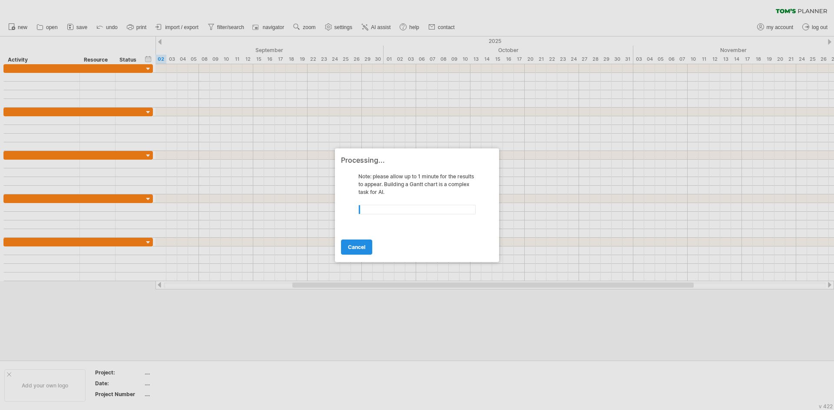
click at [359, 248] on span "cancel" at bounding box center [356, 247] width 17 height 7
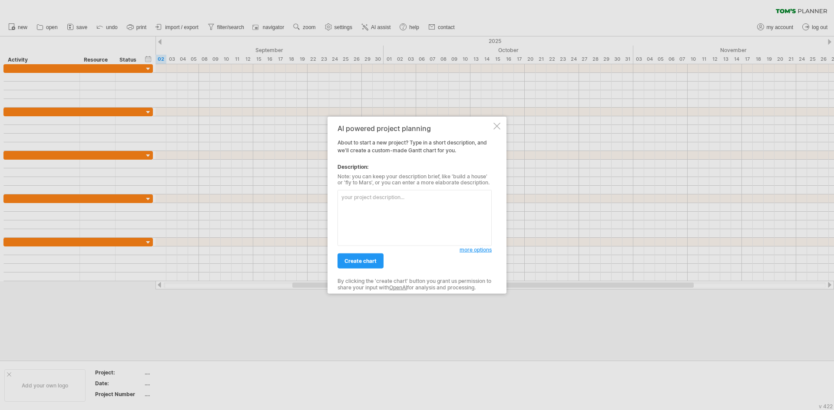
click at [418, 215] on textarea at bounding box center [415, 218] width 154 height 56
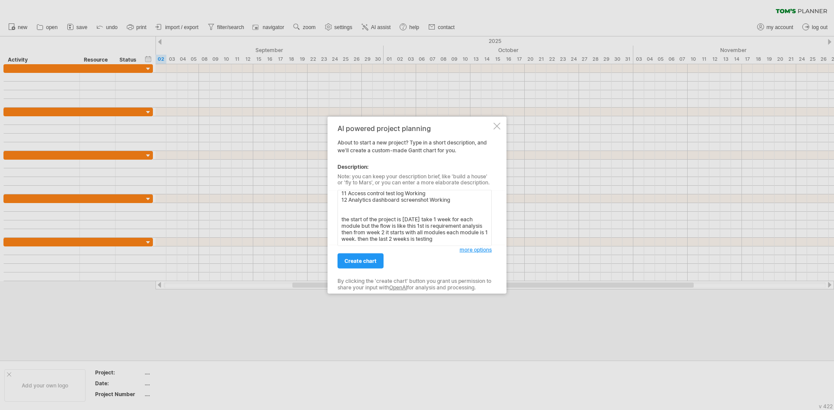
scroll to position [85, 0]
type textarea "make a dfd for me Module Screenshot / Output Result 1 Summary output in JSON fo…"
click at [376, 258] on span "create chart" at bounding box center [360, 261] width 32 height 7
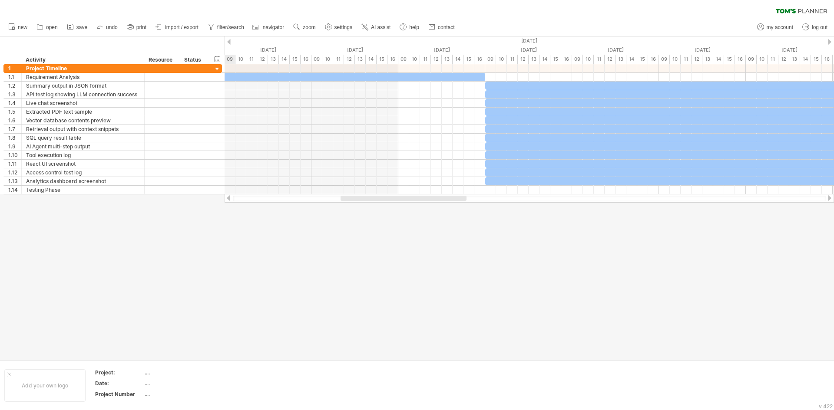
drag, startPoint x: 320, startPoint y: 198, endPoint x: 382, endPoint y: 199, distance: 61.7
click at [382, 199] on div at bounding box center [404, 198] width 126 height 5
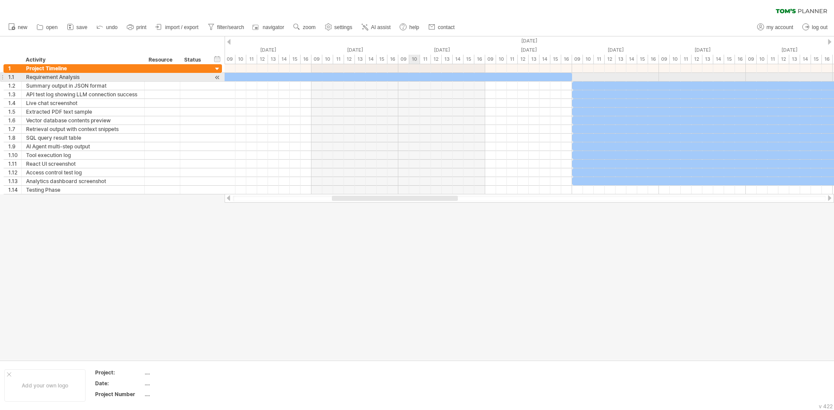
click at [411, 76] on div at bounding box center [268, 77] width 608 height 8
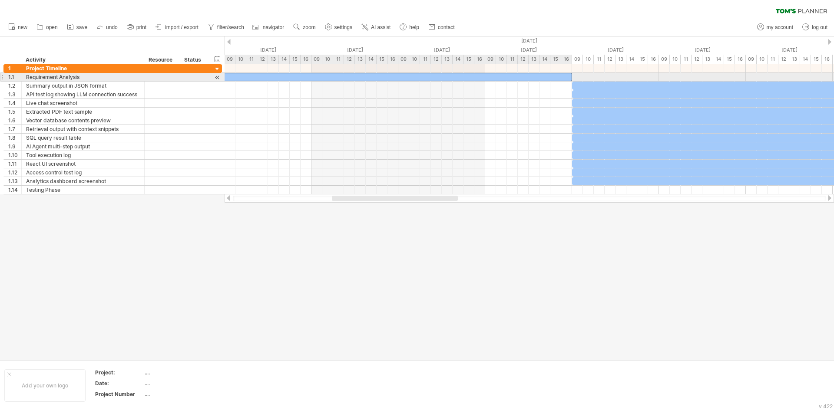
click at [411, 76] on div at bounding box center [268, 77] width 608 height 8
click at [412, 80] on div at bounding box center [268, 77] width 608 height 8
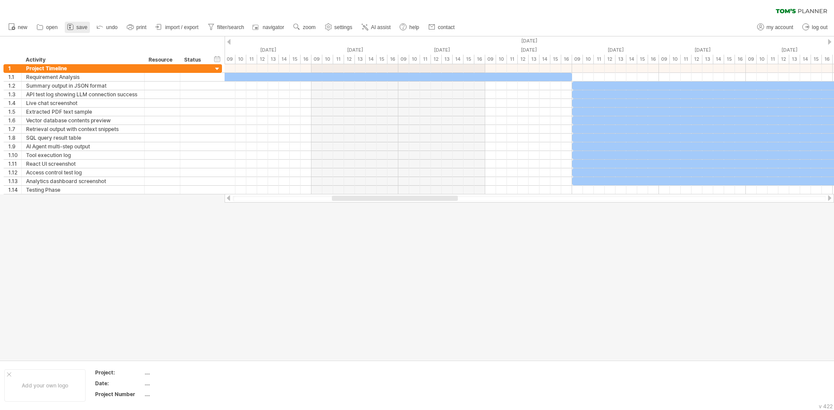
click at [66, 27] on link "save" at bounding box center [77, 27] width 25 height 11
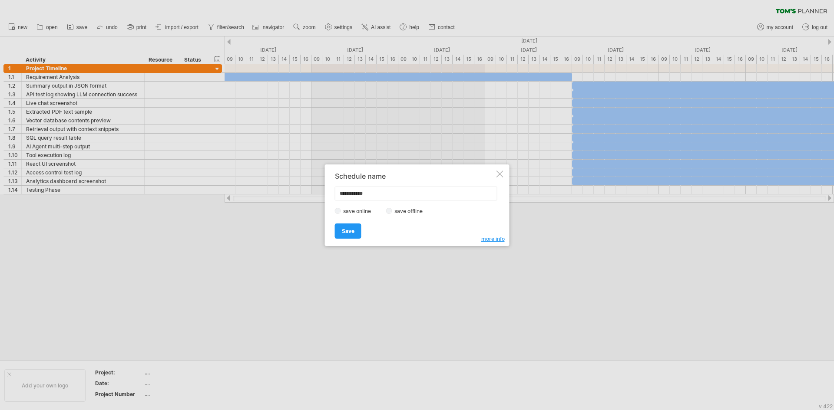
click at [500, 171] on div at bounding box center [499, 174] width 7 height 7
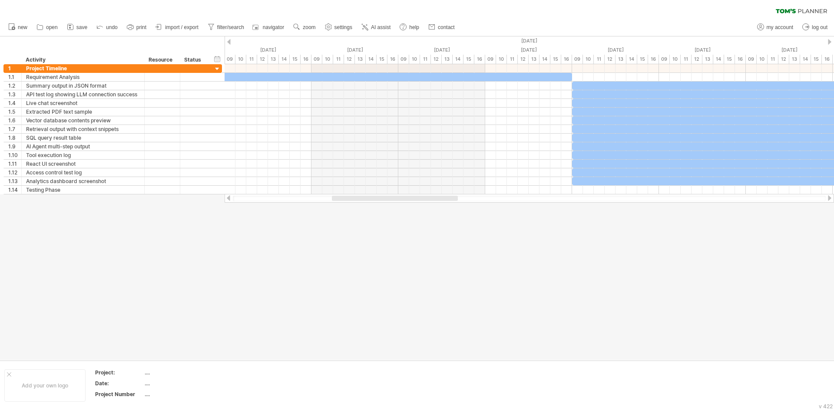
click at [358, 26] on ul "new open" at bounding box center [231, 27] width 454 height 18
click at [369, 26] on icon at bounding box center [365, 27] width 9 height 9
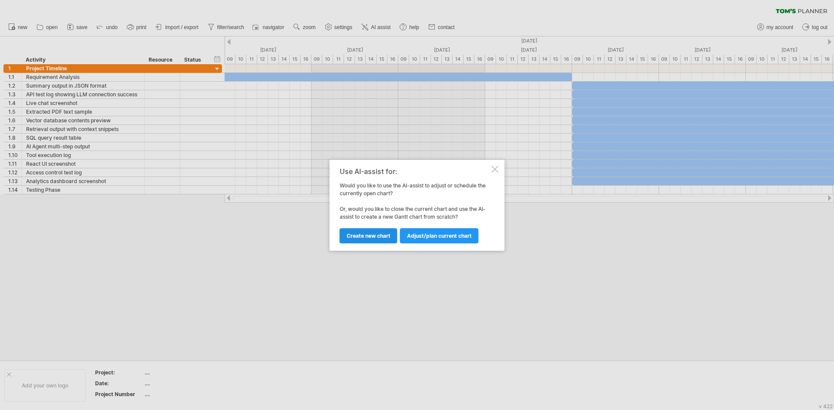
click at [391, 235] on link "Create new chart" at bounding box center [369, 235] width 58 height 15
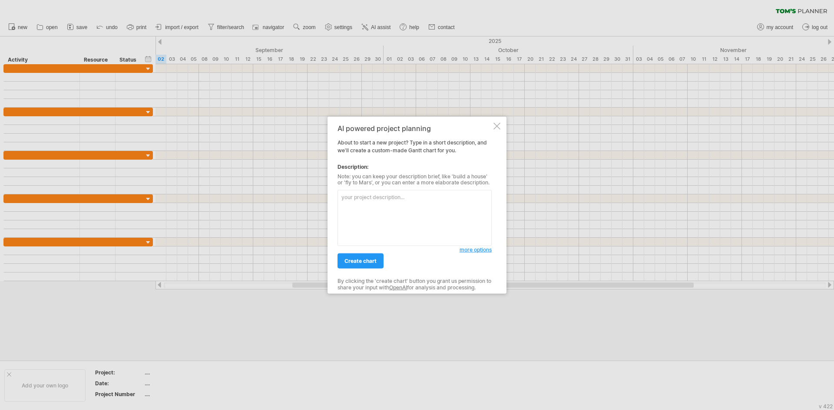
click at [375, 199] on textarea at bounding box center [415, 218] width 154 height 56
type textarea "m"
click at [497, 124] on div at bounding box center [496, 125] width 7 height 7
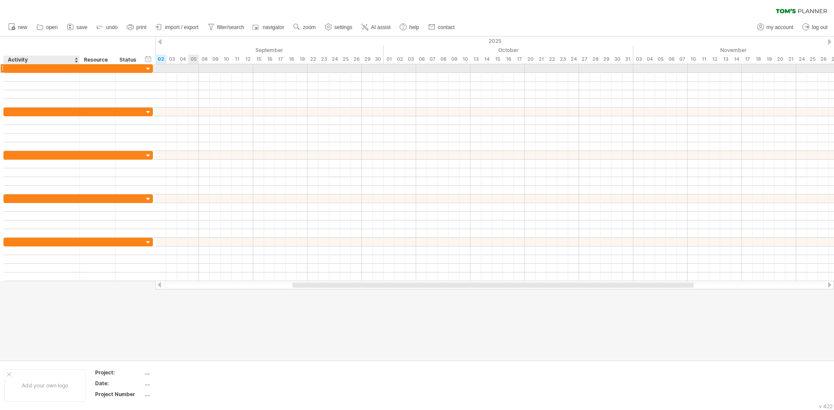
click at [66, 64] on div "Activity" at bounding box center [41, 60] width 67 height 9
click at [58, 66] on div at bounding box center [41, 68] width 67 height 8
type input "*"
